Goal: Transaction & Acquisition: Purchase product/service

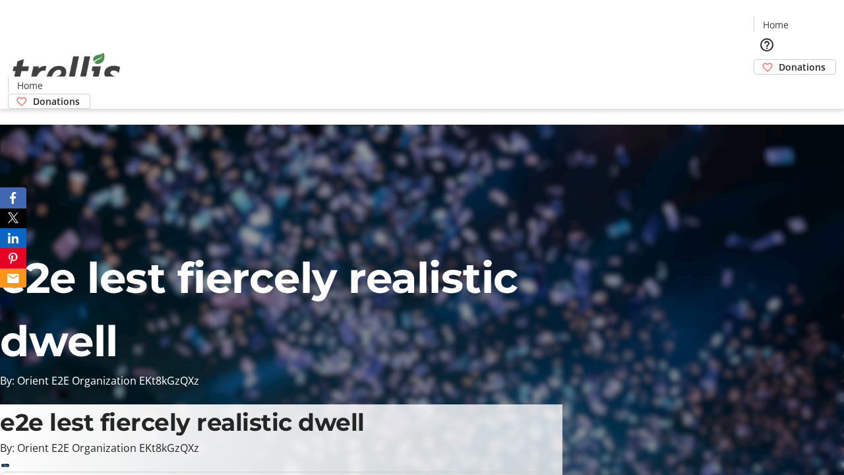
click at [778, 60] on span "Donations" at bounding box center [801, 67] width 47 height 14
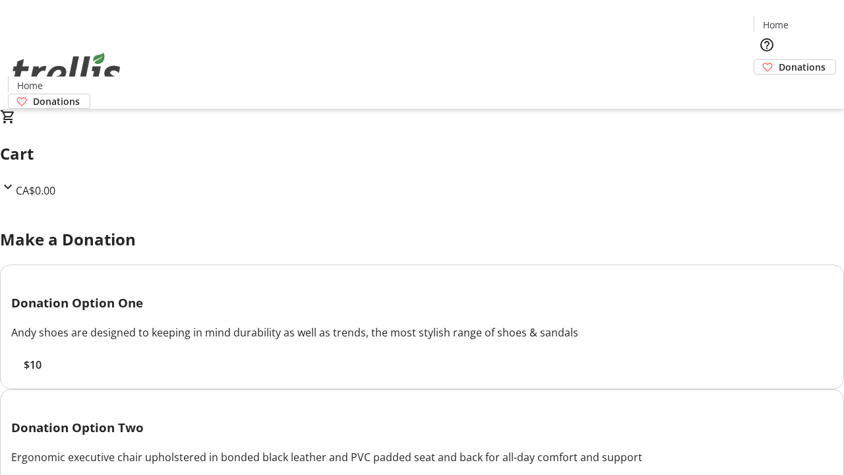
click at [42, 372] on span "$10" at bounding box center [33, 365] width 18 height 16
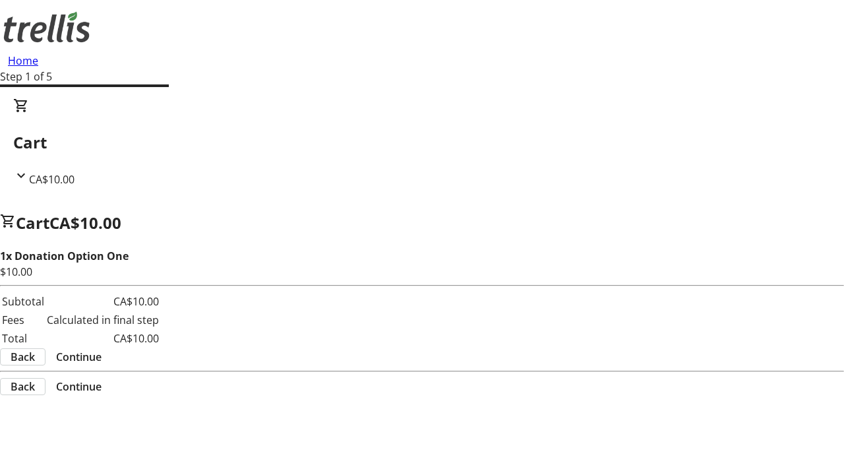
select select "CA"
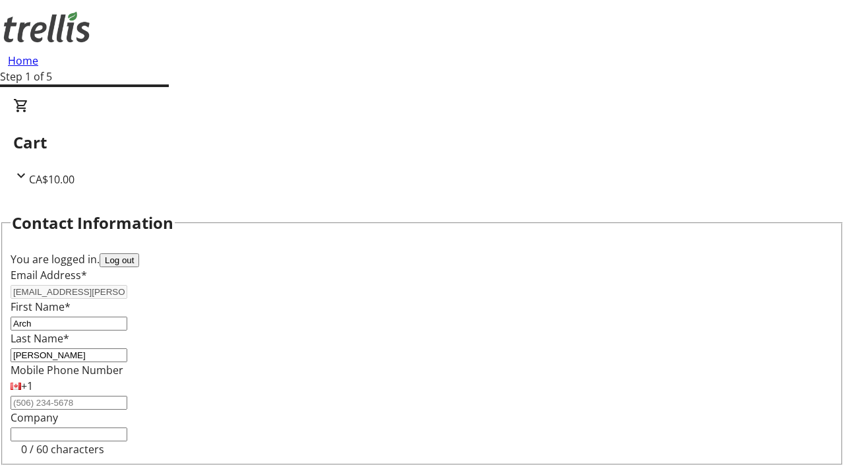
select select "BC"
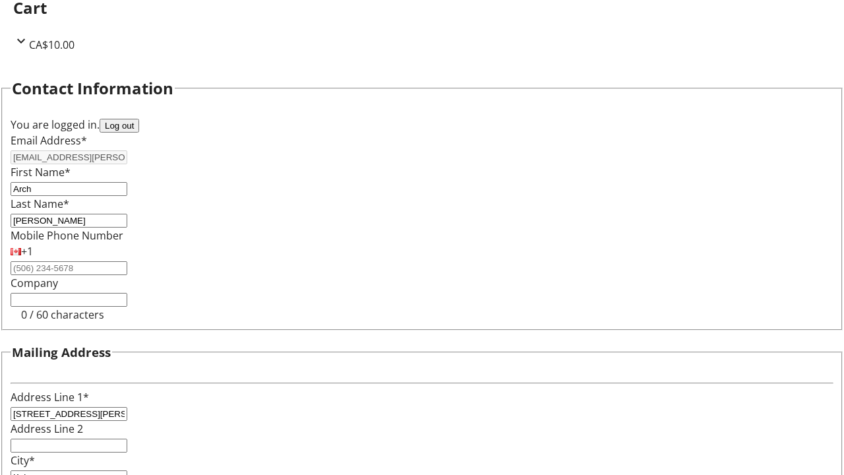
type input "Kelowna"
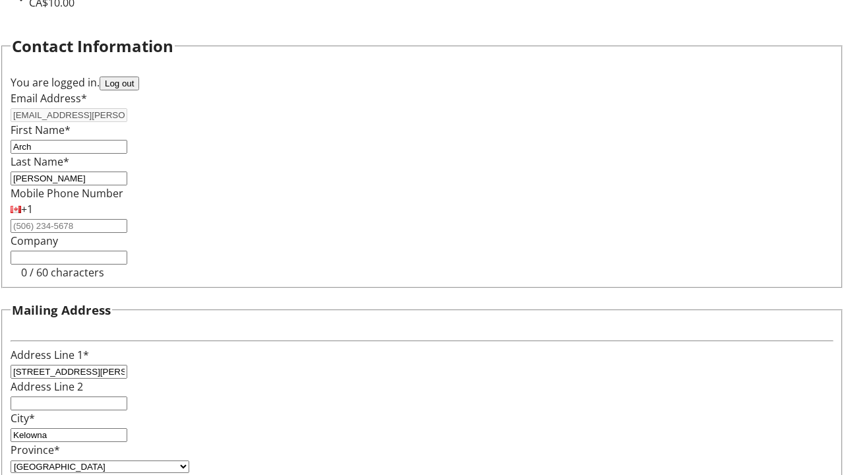
type input "V1Y 0C2"
